Goal: Task Accomplishment & Management: Use online tool/utility

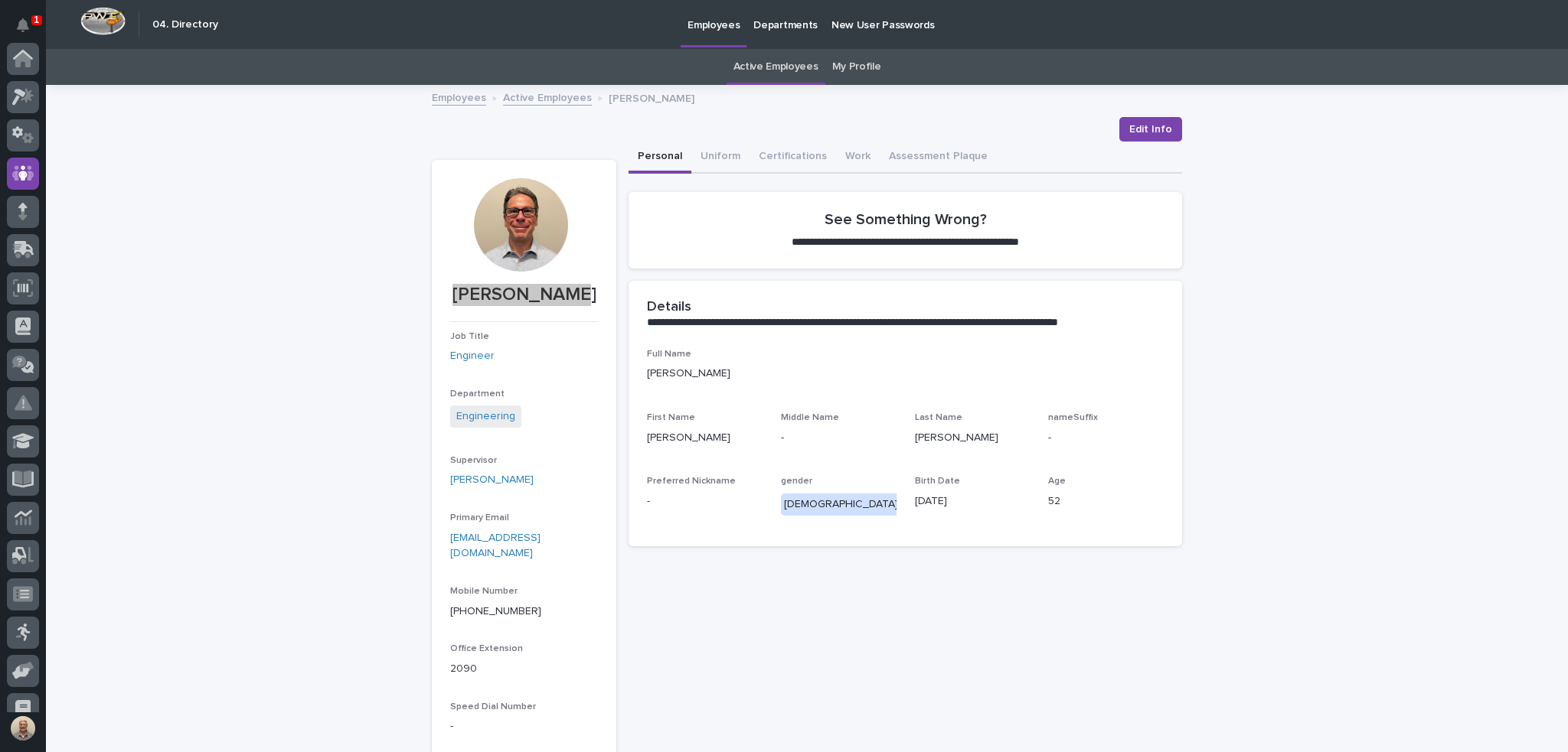
scroll to position [115, 0]
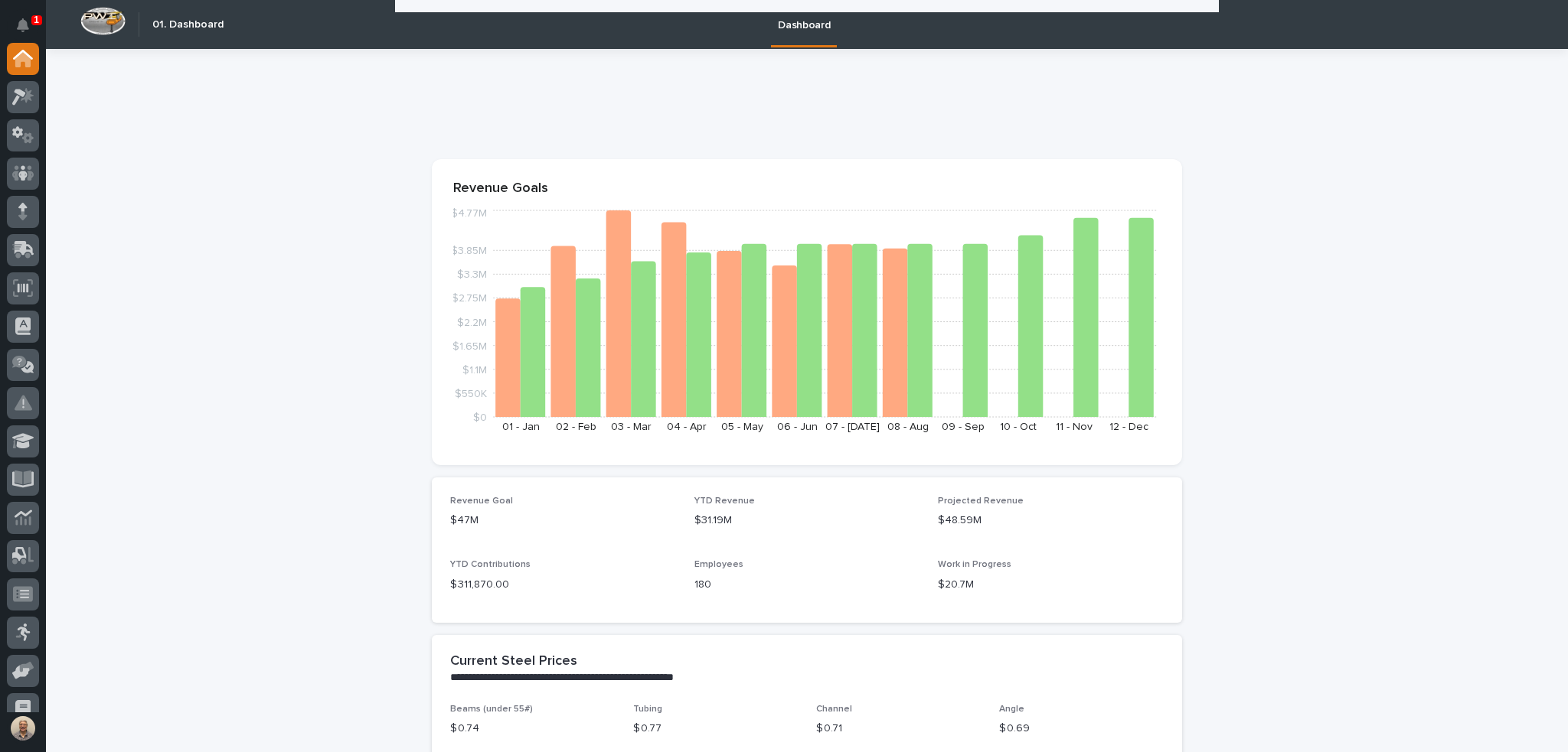
scroll to position [841, 0]
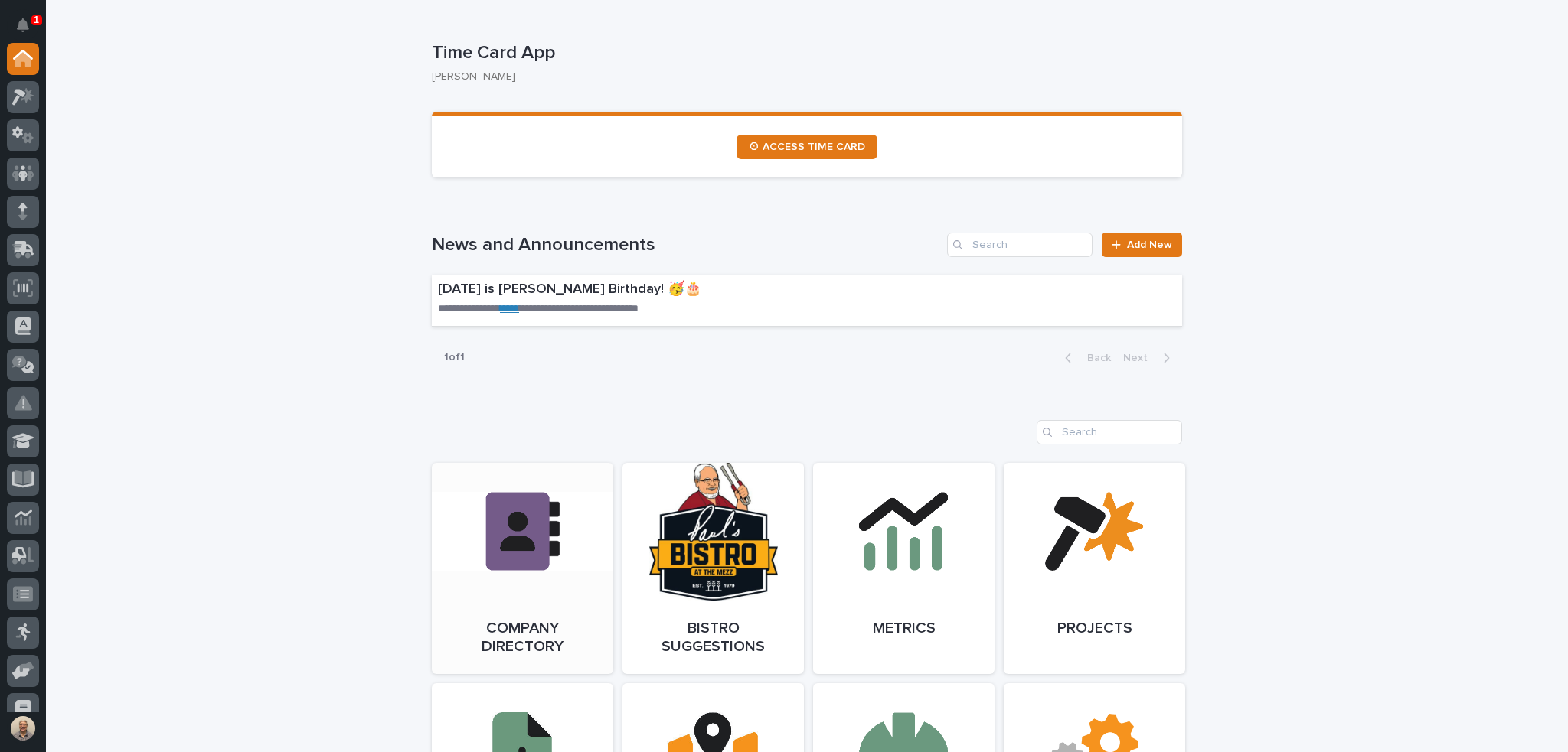
click at [550, 511] on link "Open Link" at bounding box center [522, 569] width 182 height 211
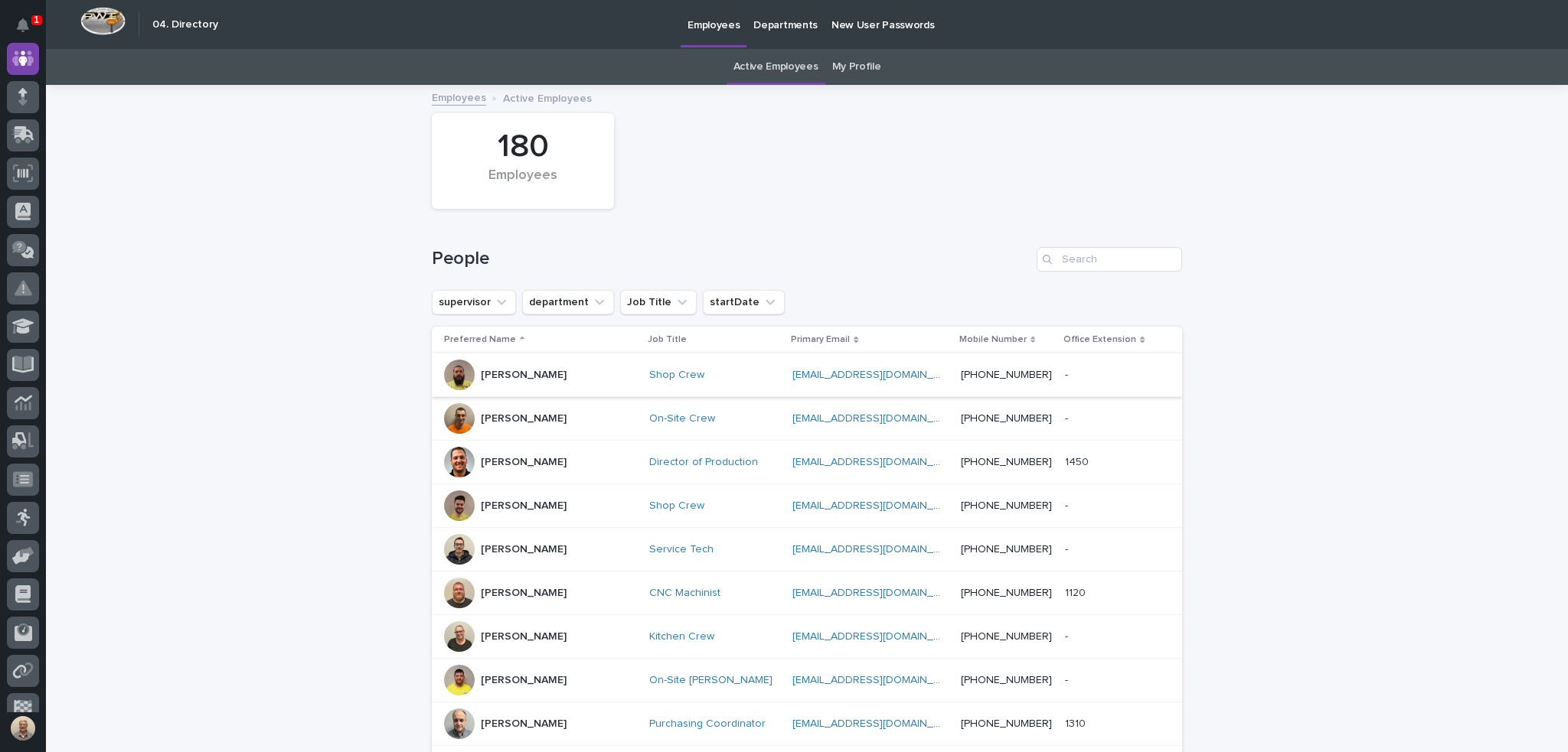
scroll to position [77, 0]
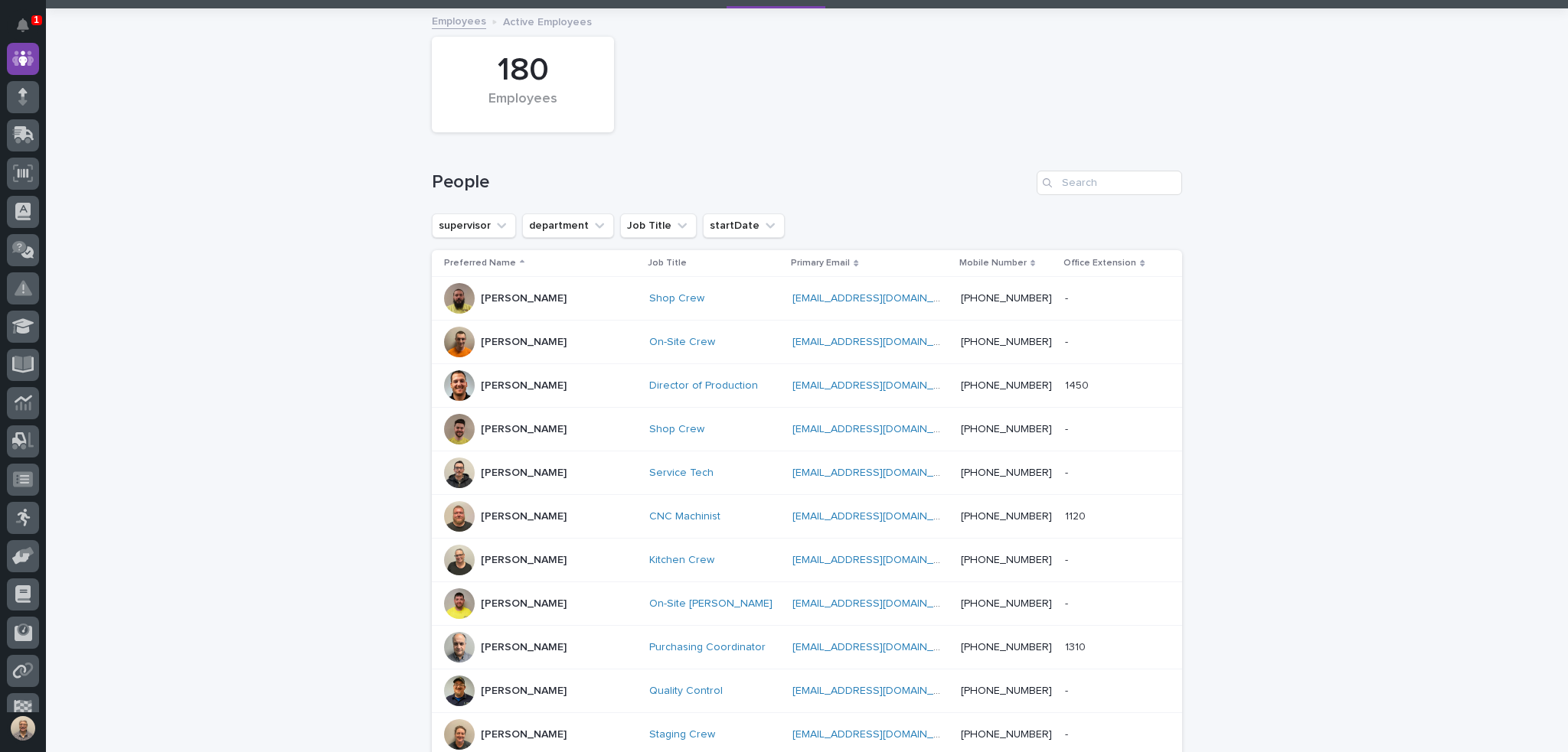
click at [487, 259] on p "Preferred Name" at bounding box center [481, 263] width 72 height 17
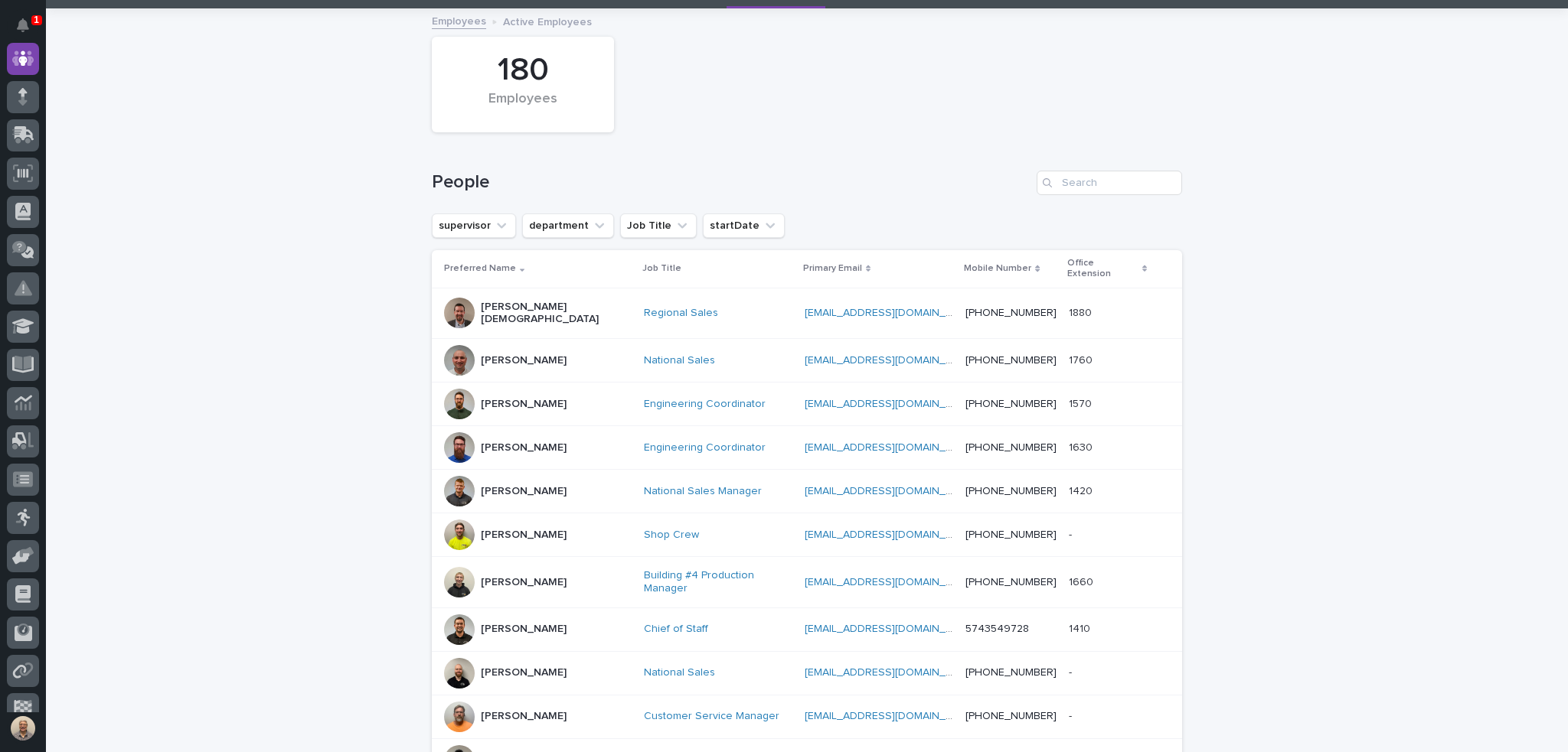
click at [487, 260] on p "Preferred Name" at bounding box center [481, 268] width 72 height 17
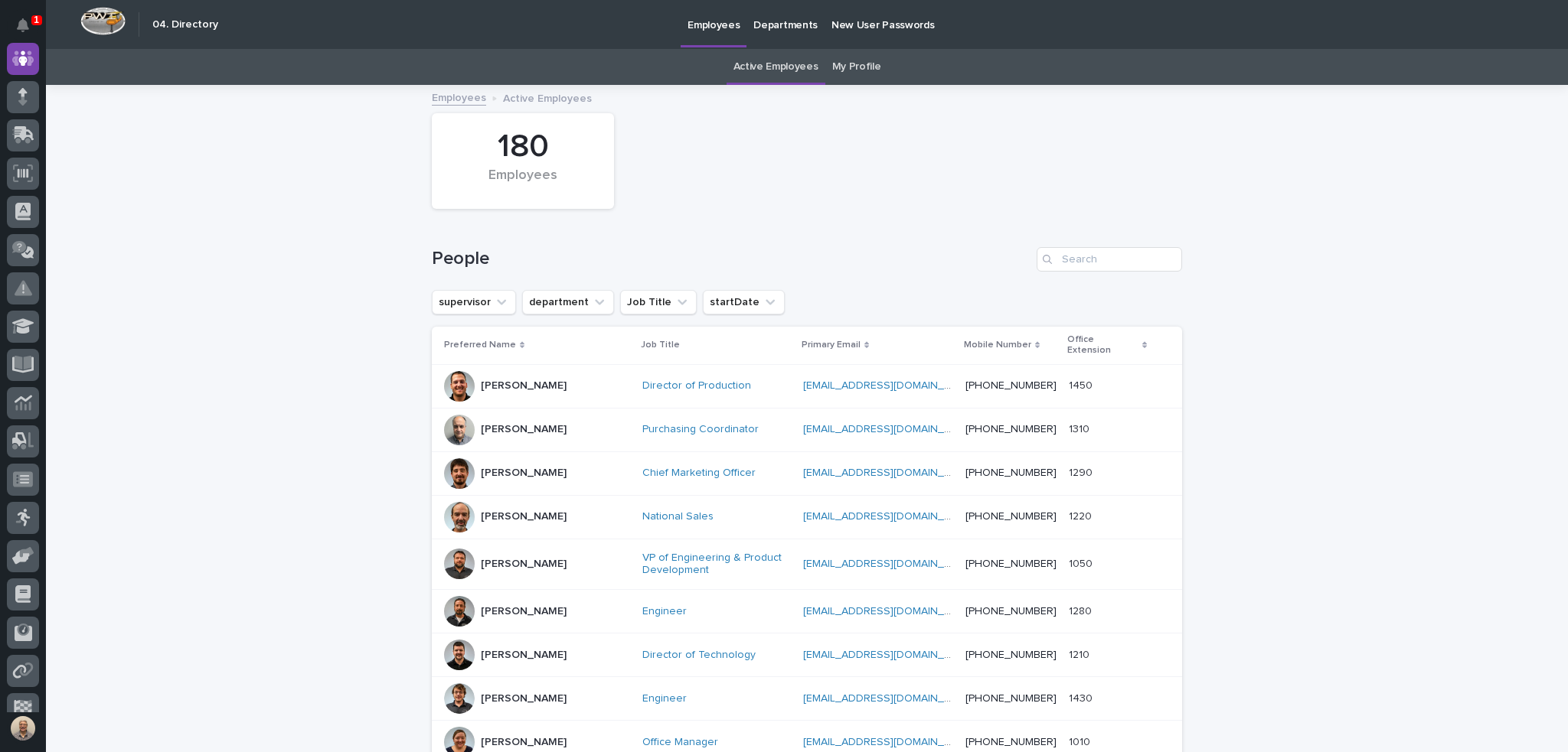
click at [761, 67] on link "Active Employees" at bounding box center [776, 67] width 85 height 36
click at [780, 25] on p "Departments" at bounding box center [785, 16] width 64 height 32
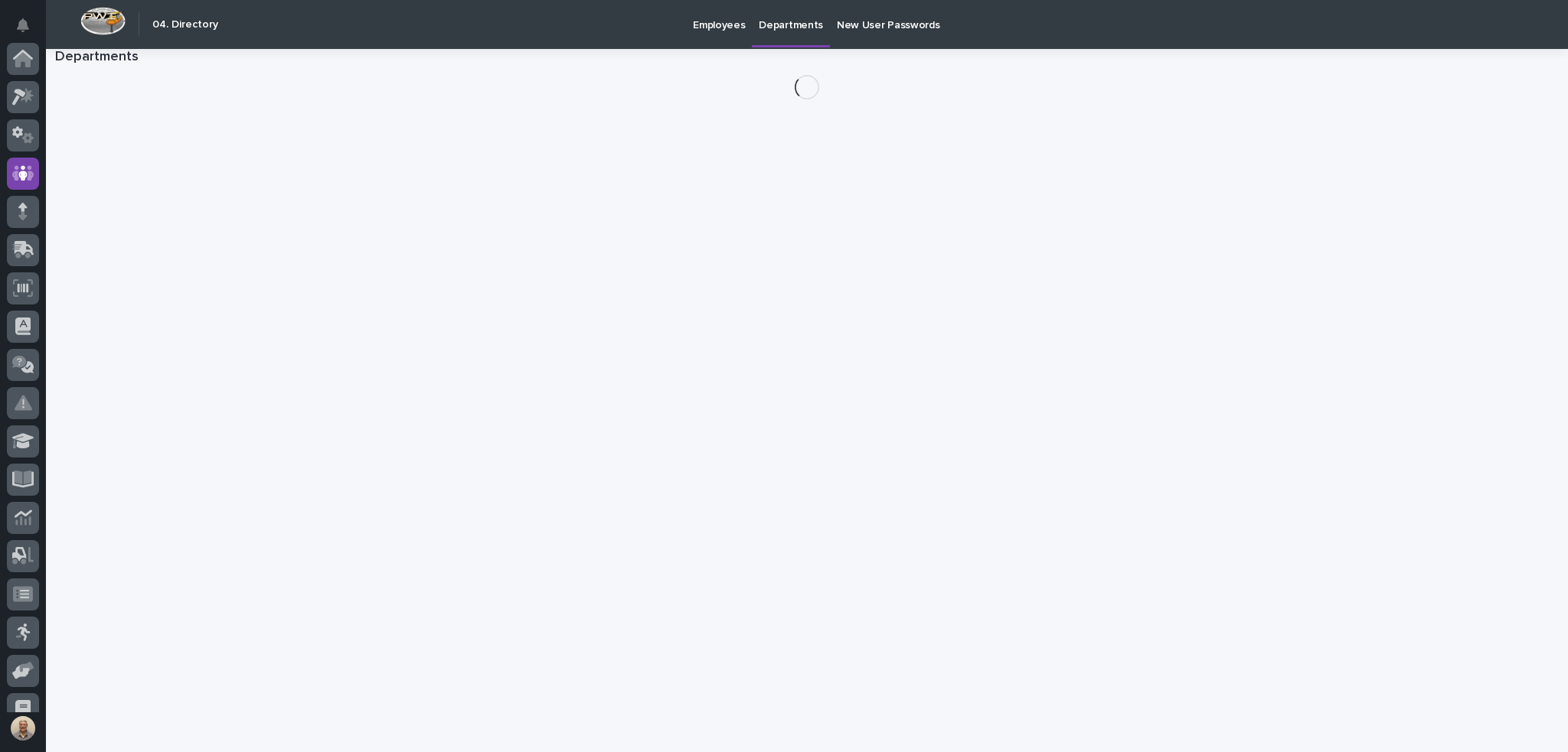
scroll to position [115, 0]
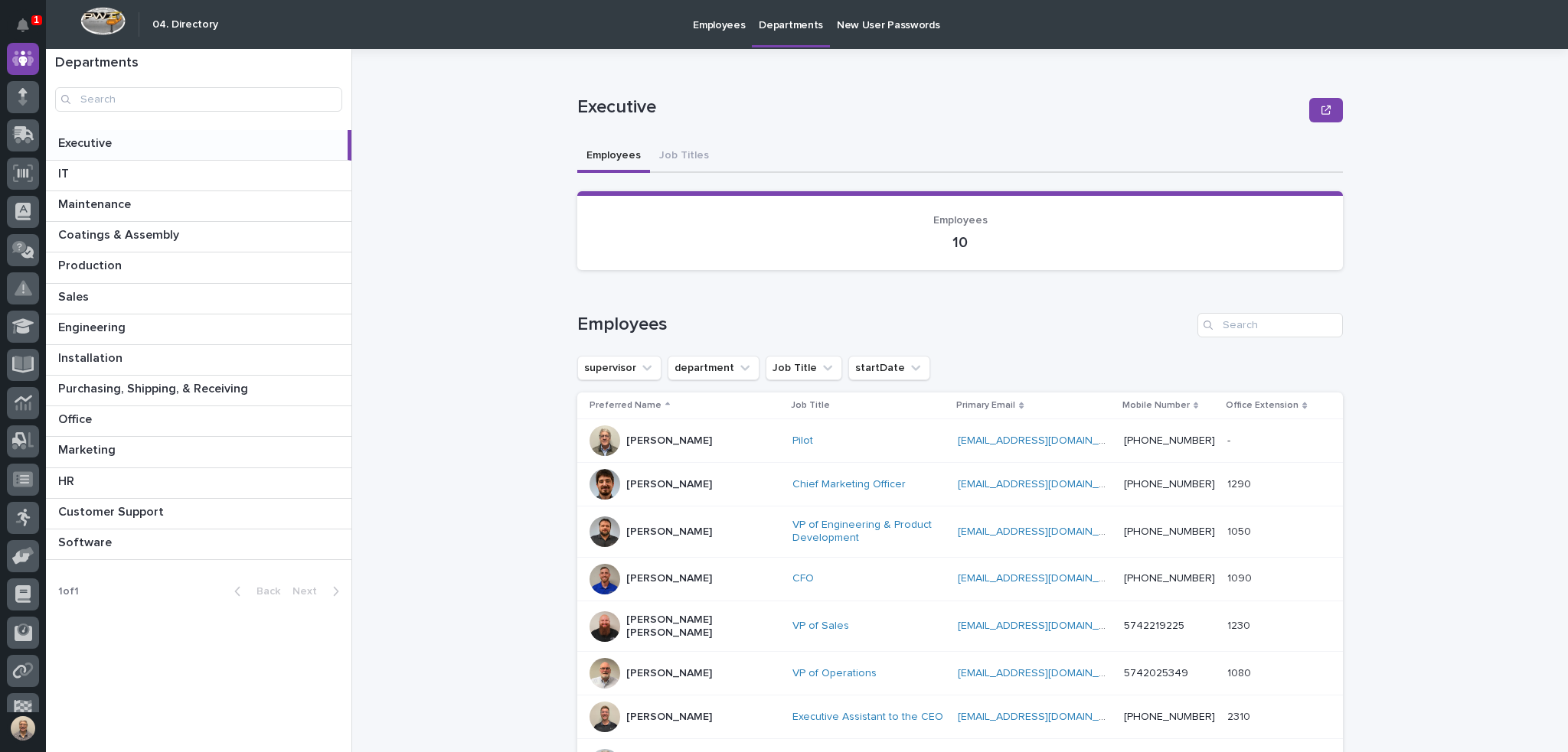
click at [713, 19] on p "Employees" at bounding box center [719, 16] width 52 height 32
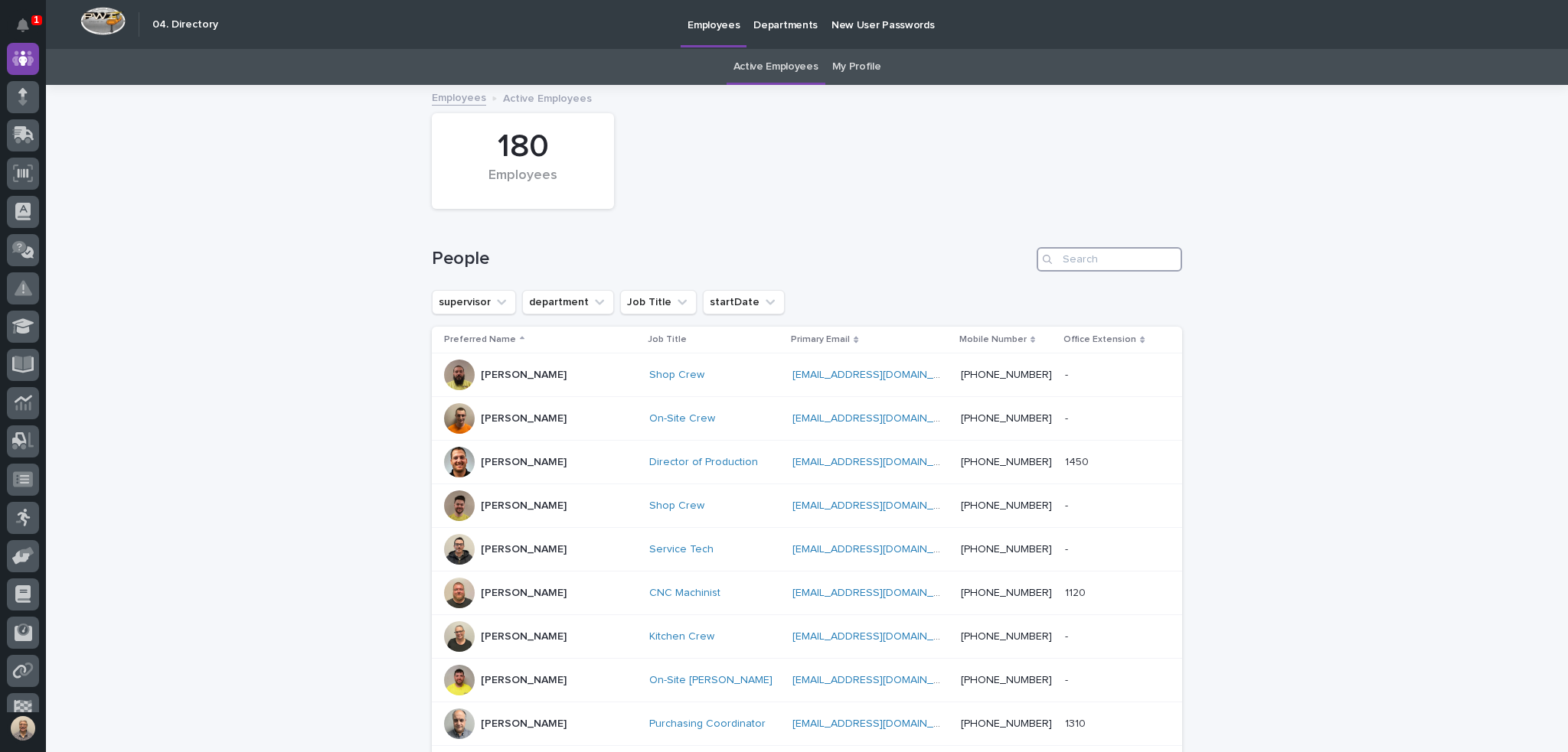
click at [1075, 260] on input "Search" at bounding box center [1109, 259] width 145 height 24
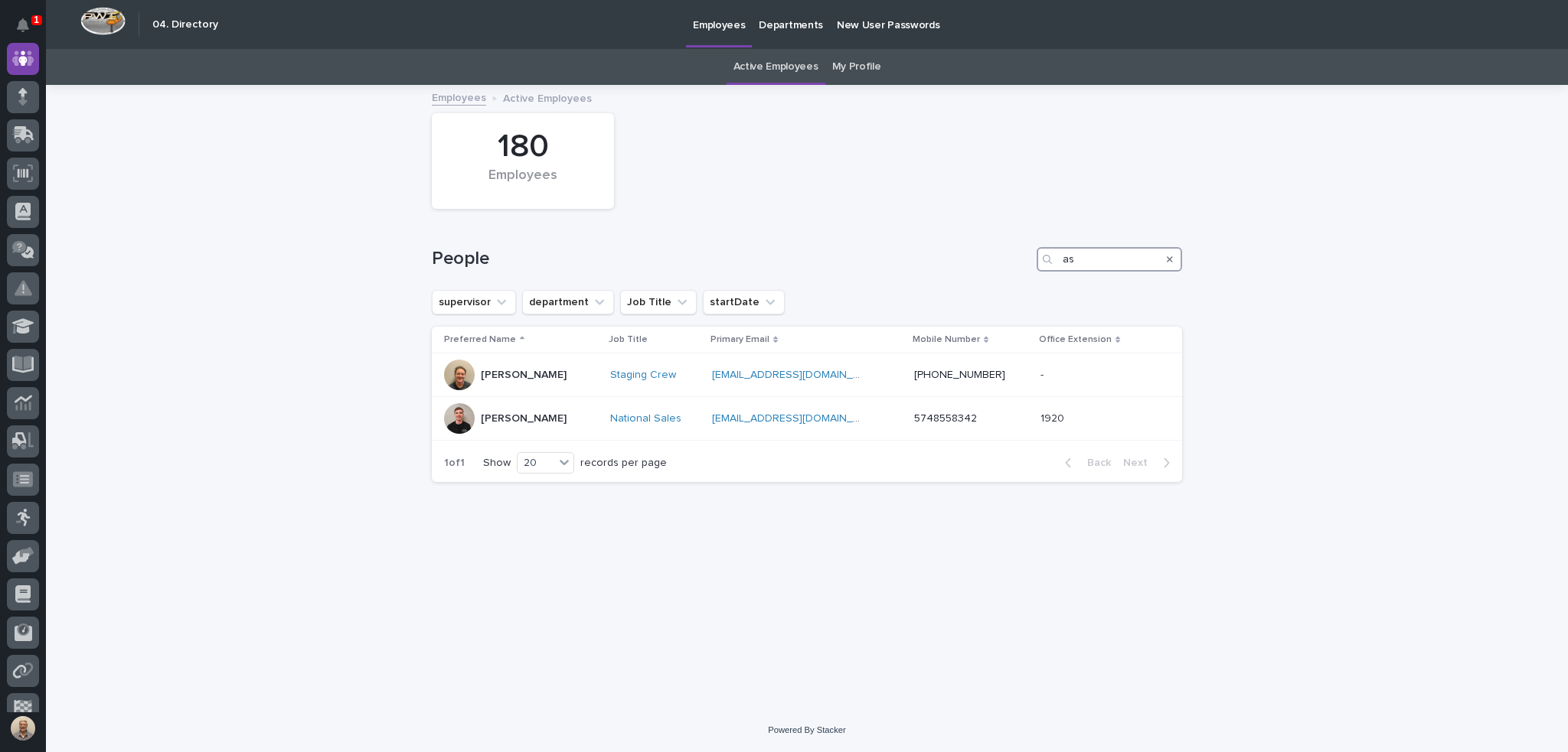
type input "a"
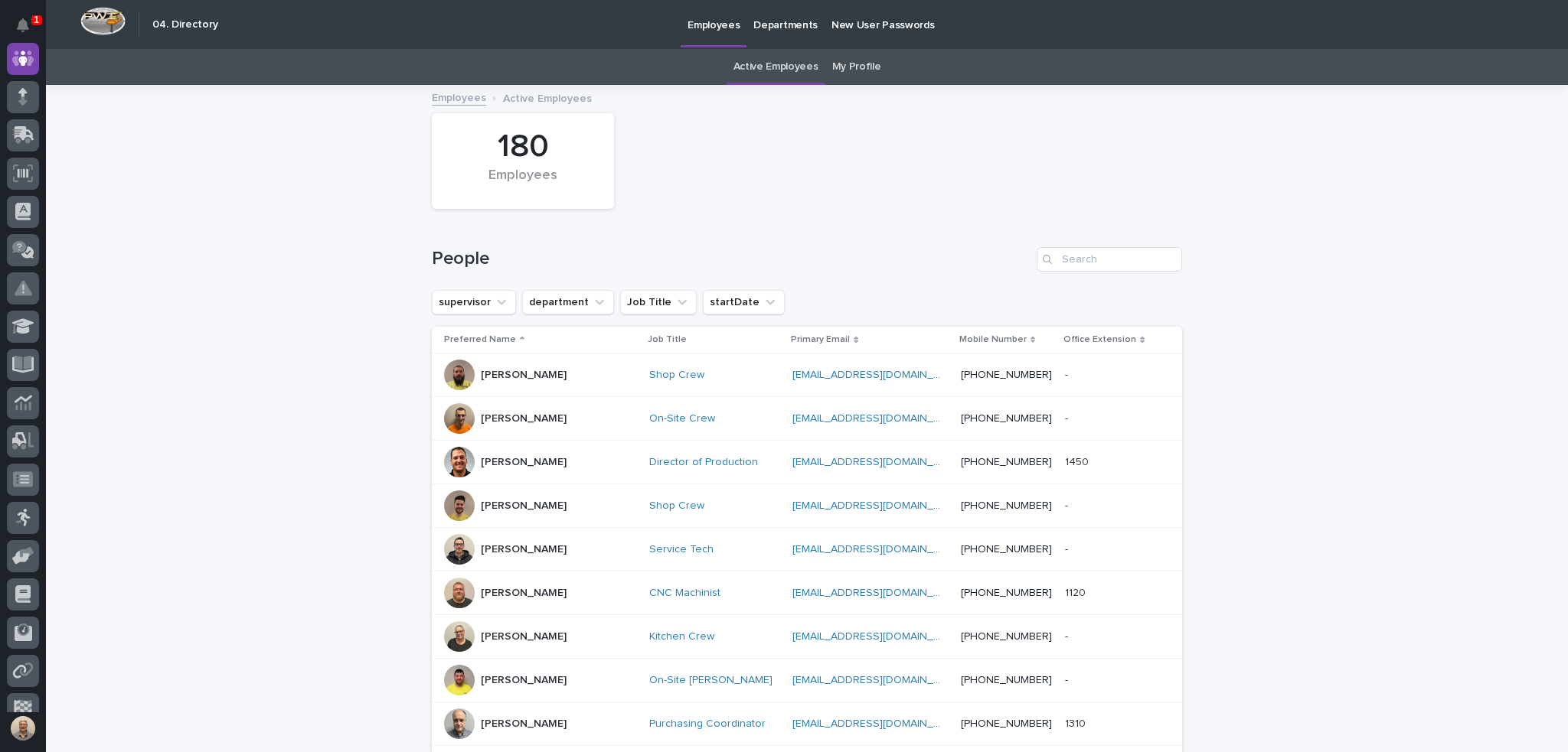
click at [1332, 401] on div "Loading... Saving… Loading... Saving… 180 Employees People supervisor departmen…" at bounding box center [807, 725] width 1522 height 1277
click at [796, 65] on link "Active Employees" at bounding box center [776, 67] width 85 height 36
click at [842, 61] on link "My Profile" at bounding box center [856, 67] width 49 height 36
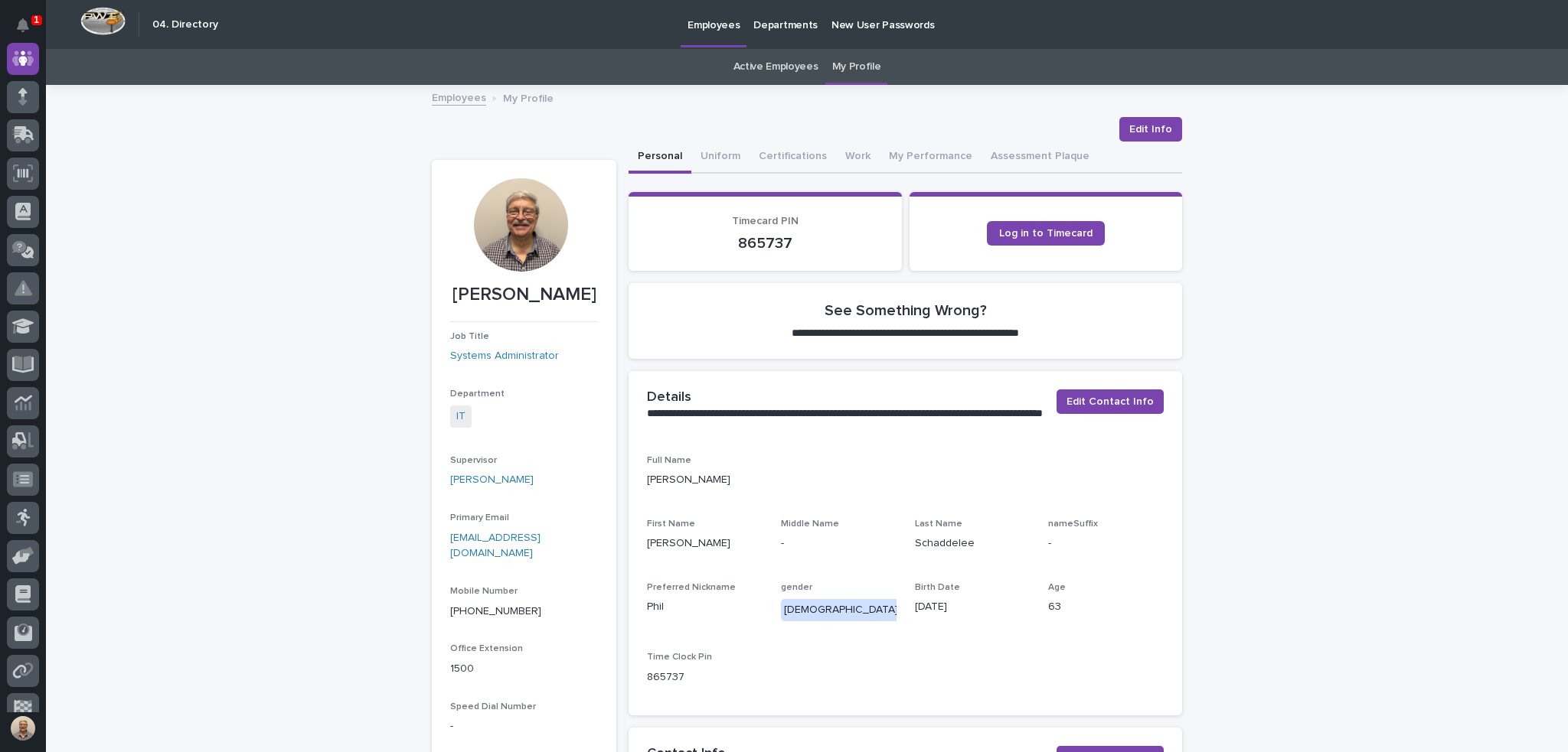
click at [778, 67] on link "Active Employees" at bounding box center [776, 67] width 85 height 36
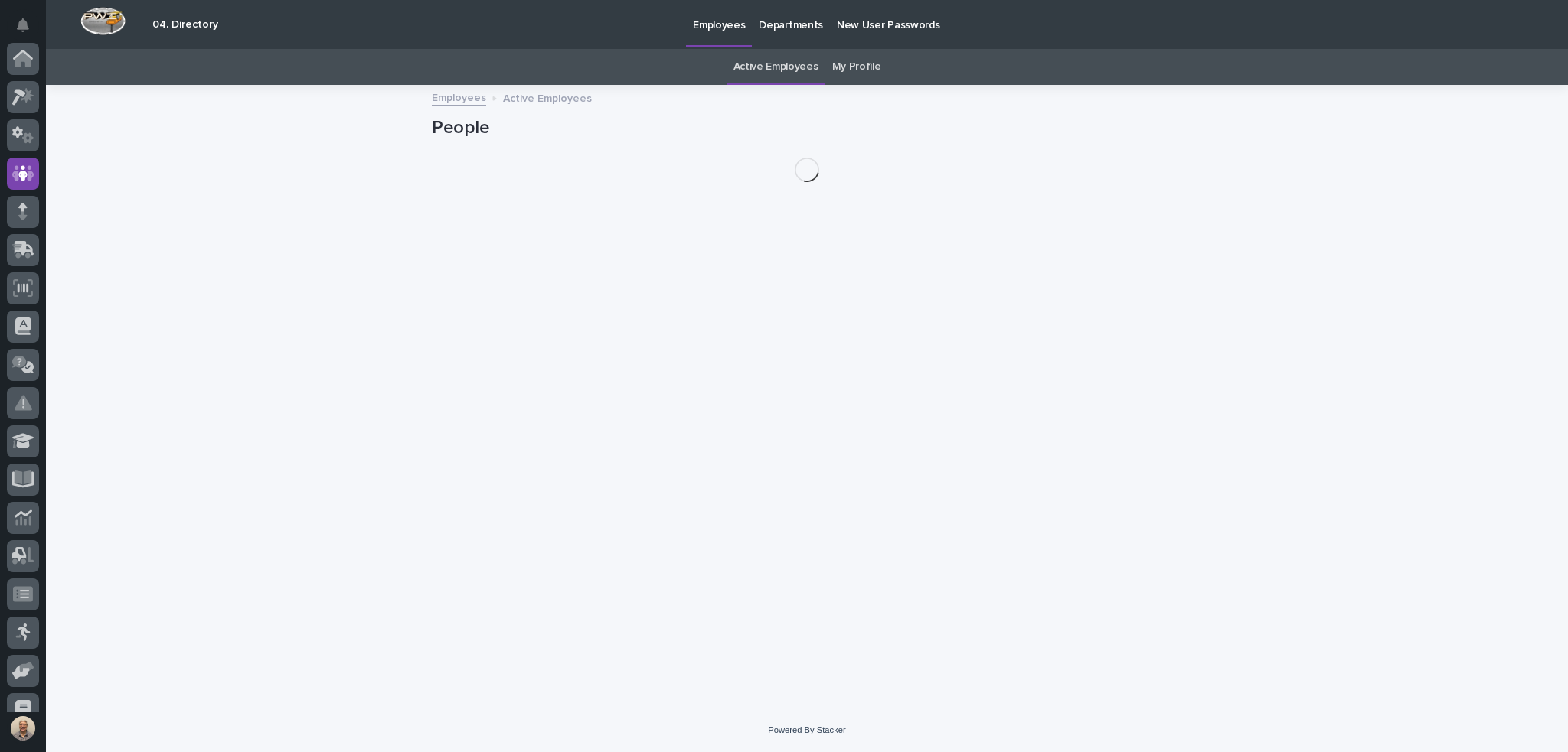
scroll to position [115, 0]
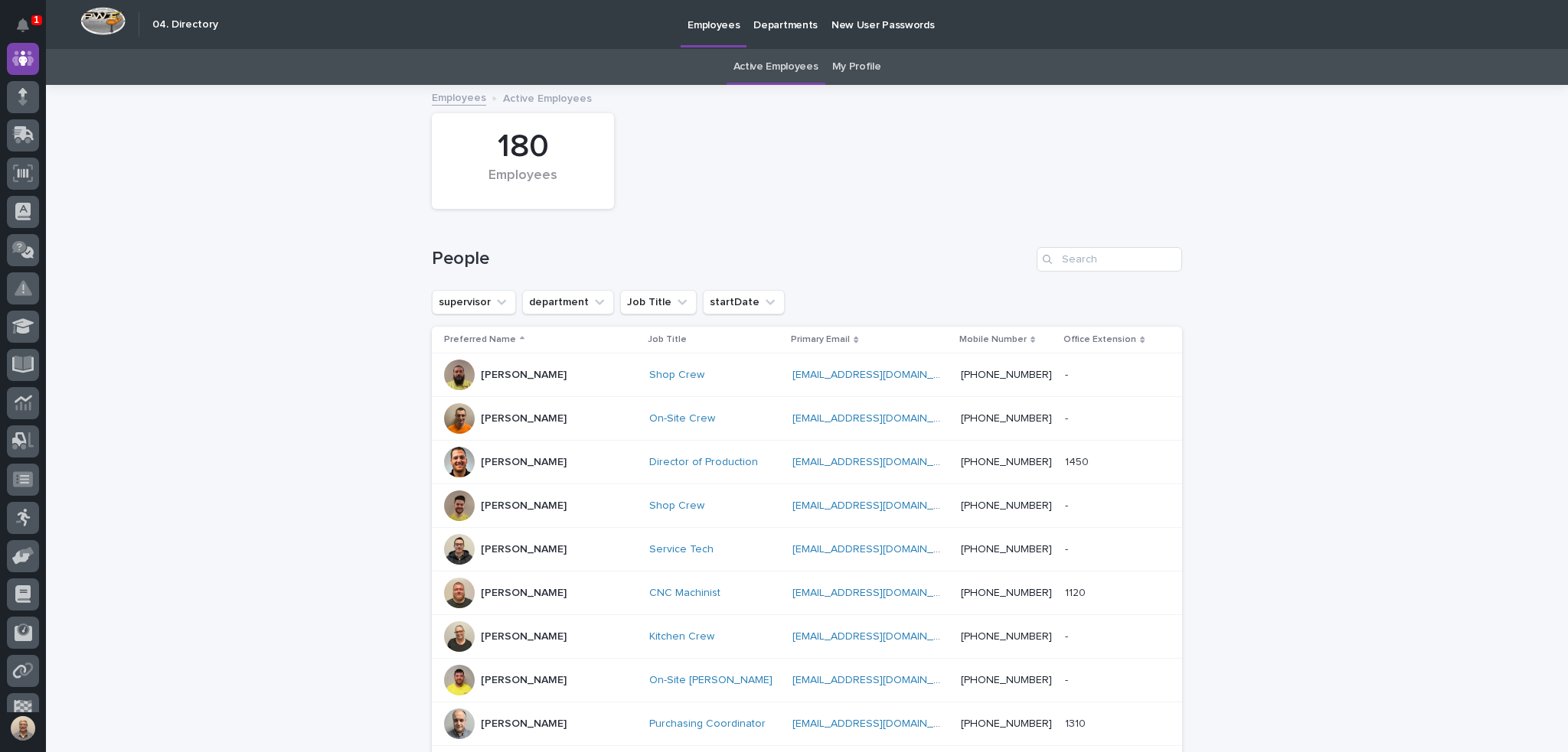
click at [862, 25] on p "New User Passwords" at bounding box center [882, 16] width 103 height 32
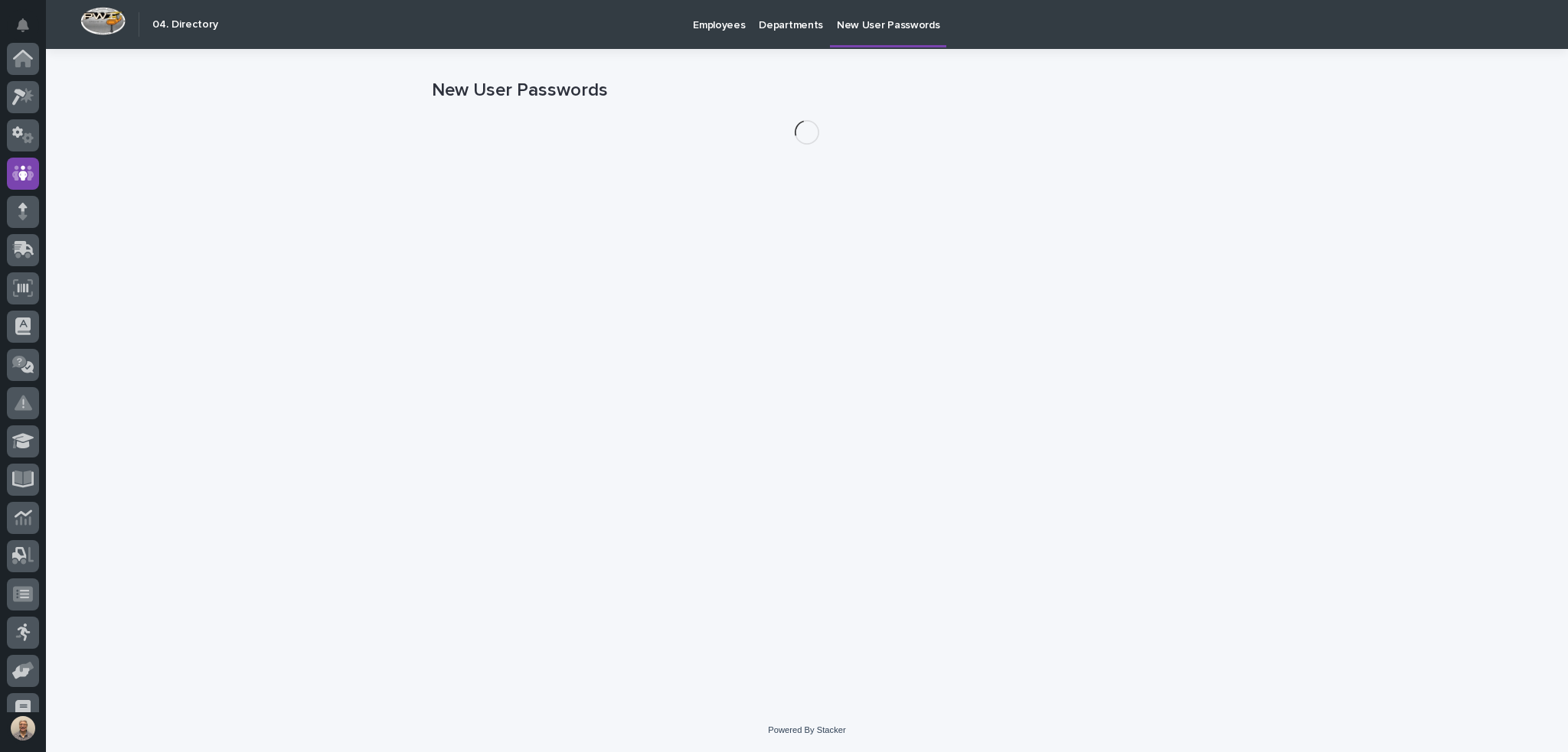
scroll to position [115, 0]
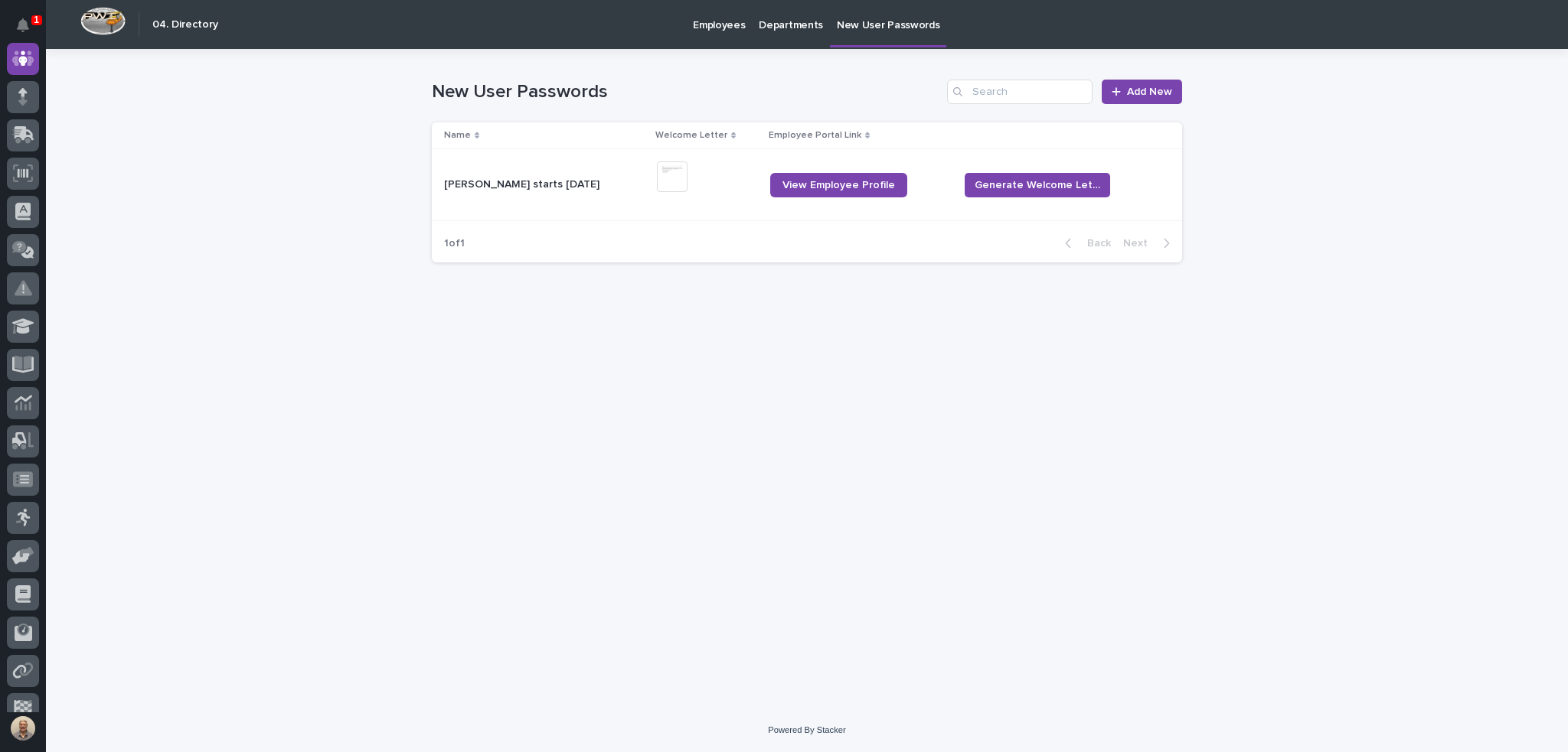
click at [792, 24] on p "Departments" at bounding box center [790, 16] width 64 height 32
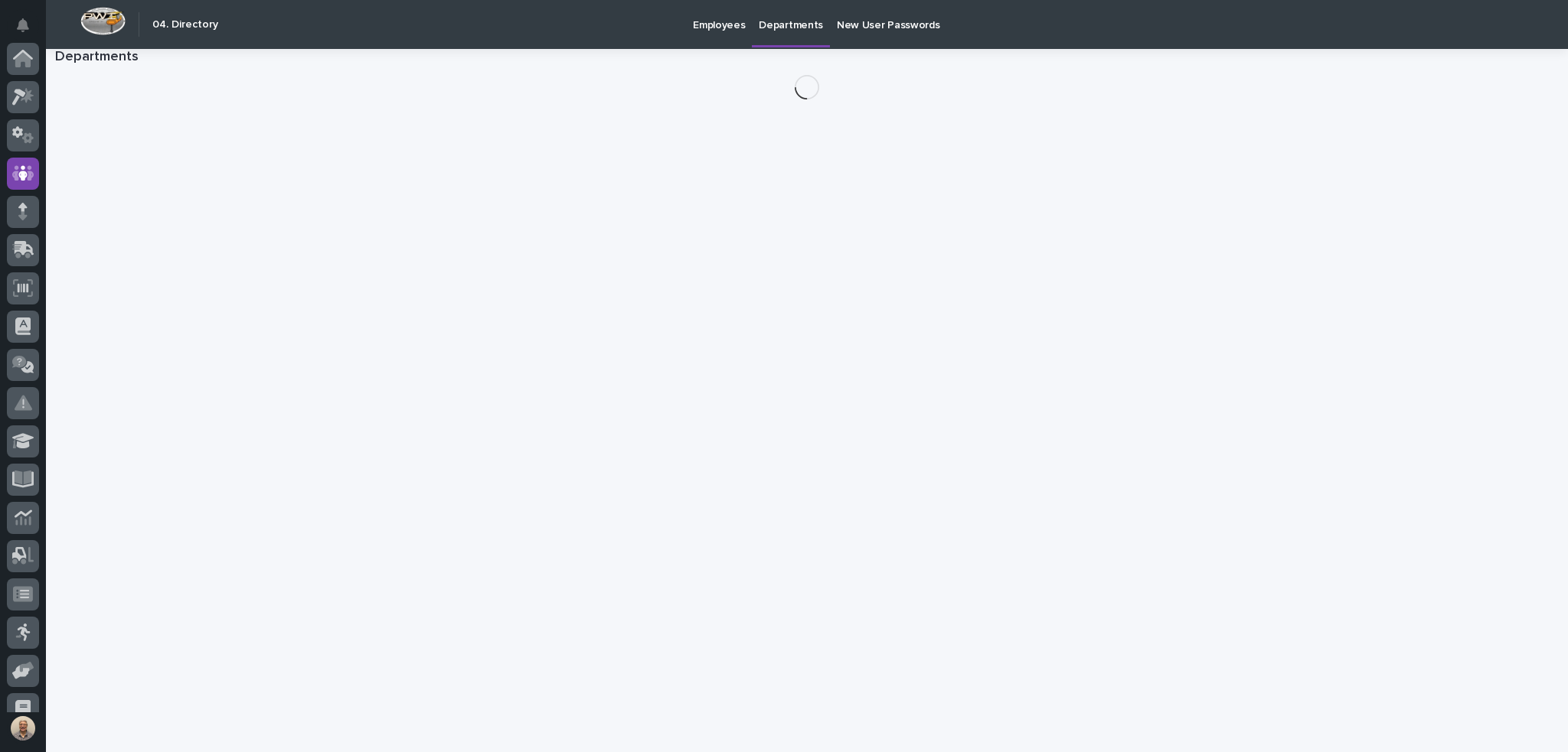
scroll to position [115, 0]
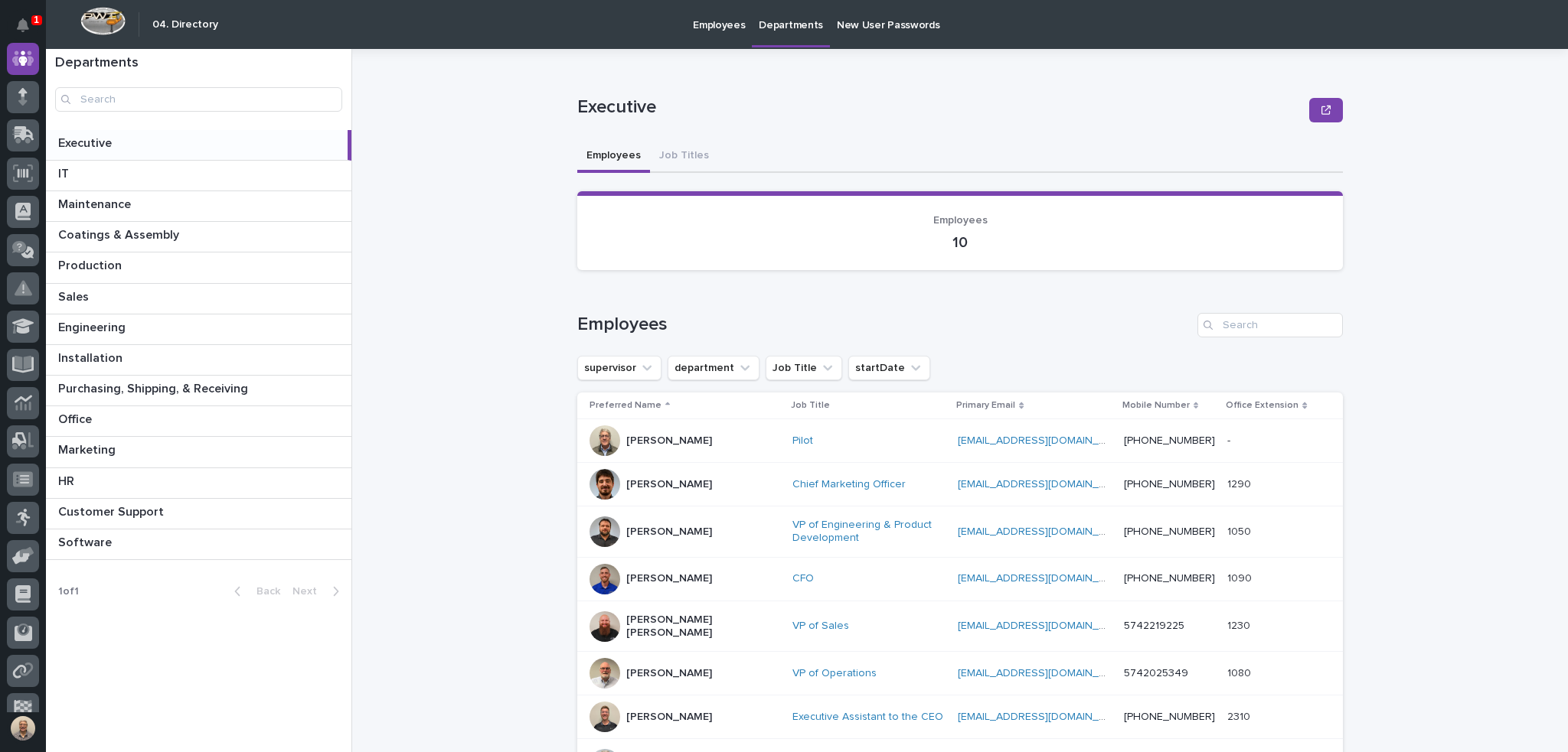
click at [855, 26] on p "New User Passwords" at bounding box center [888, 16] width 103 height 32
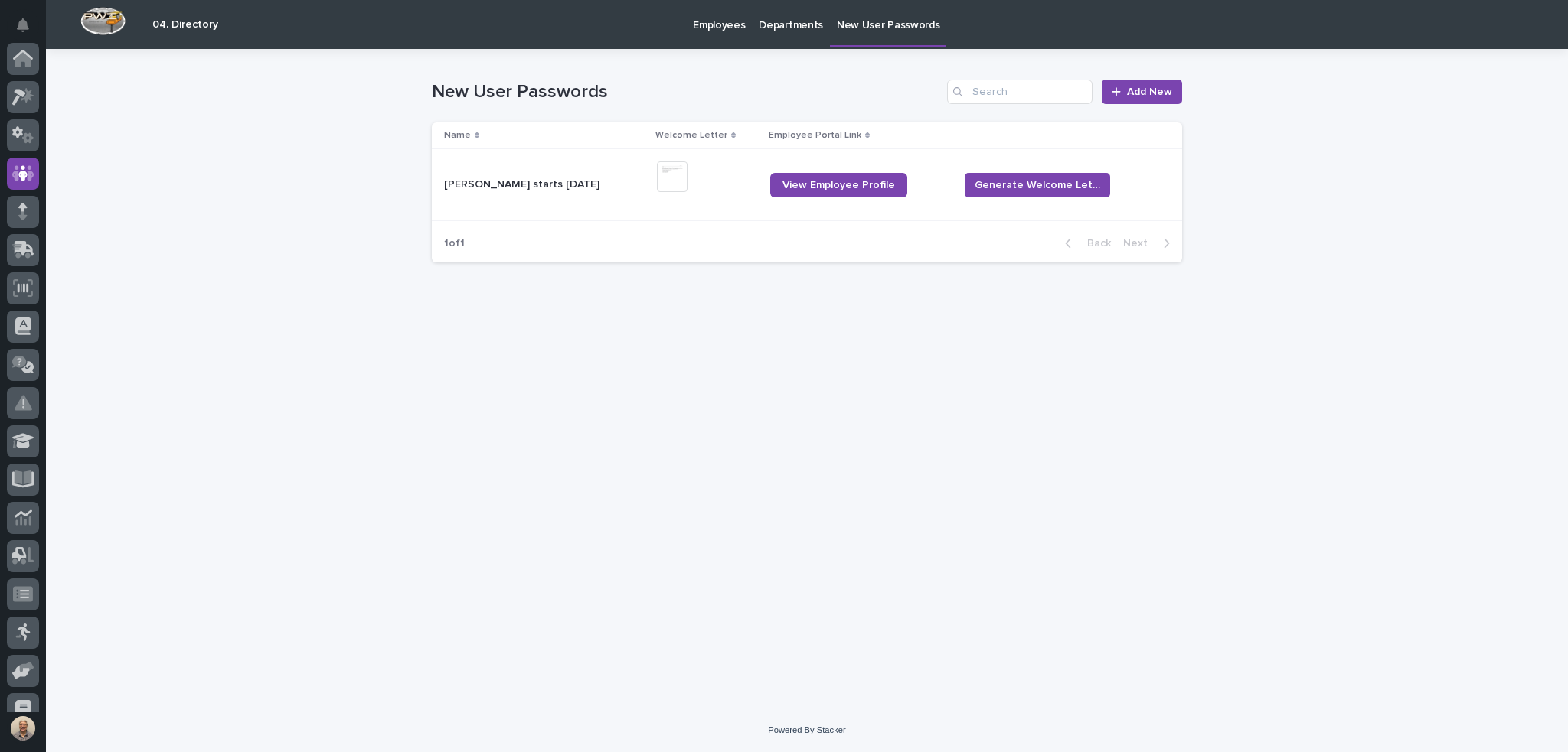
scroll to position [115, 0]
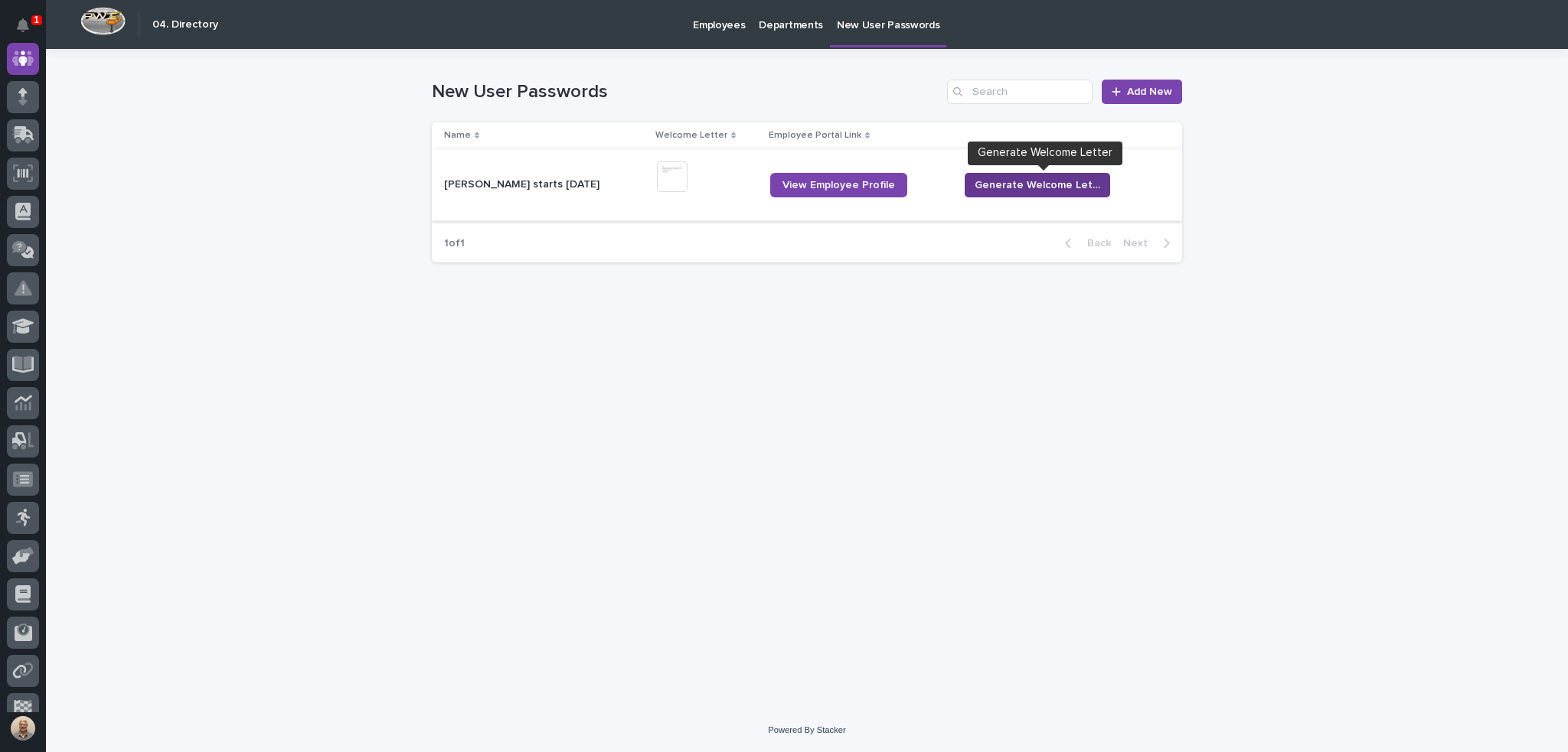
click at [1051, 183] on span "Generate Welcome Letter" at bounding box center [1037, 185] width 126 height 15
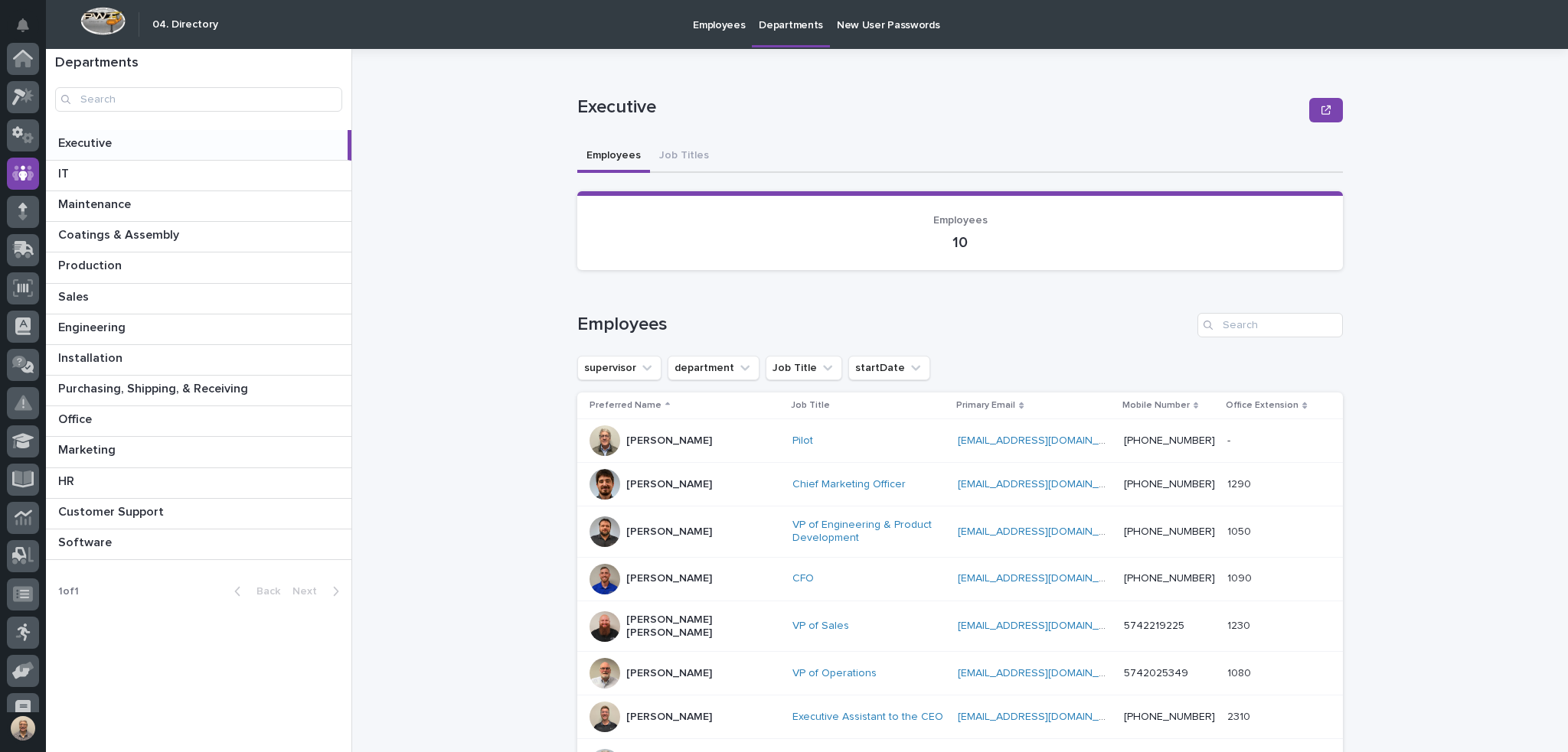
scroll to position [115, 0]
